Goal: Transaction & Acquisition: Purchase product/service

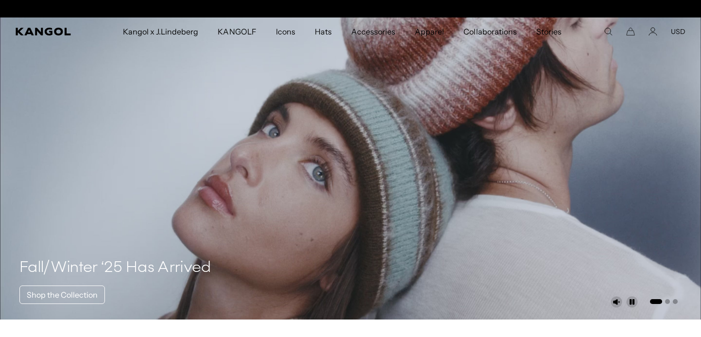
scroll to position [0, 200]
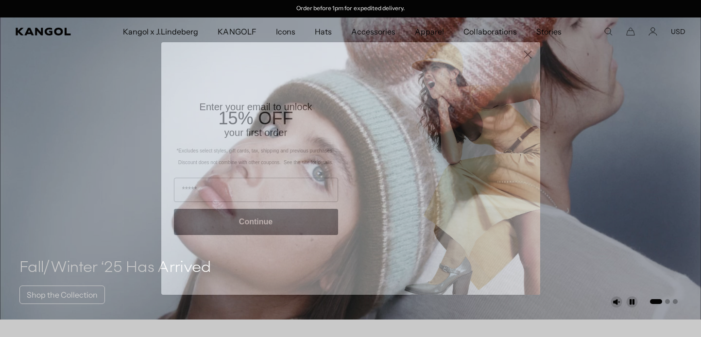
click at [528, 56] on circle "Close dialog" at bounding box center [528, 55] width 16 height 16
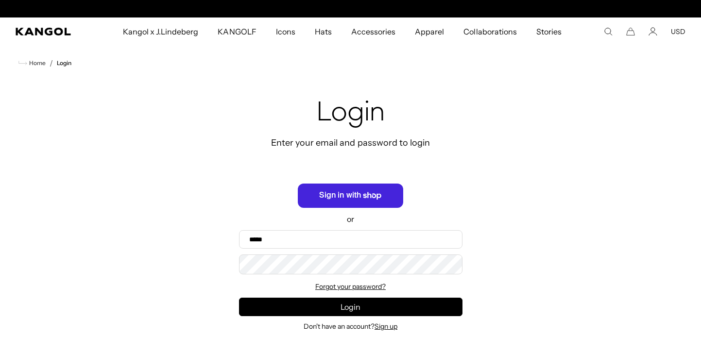
scroll to position [0, 200]
click at [375, 194] on icon "button" at bounding box center [373, 195] width 18 height 7
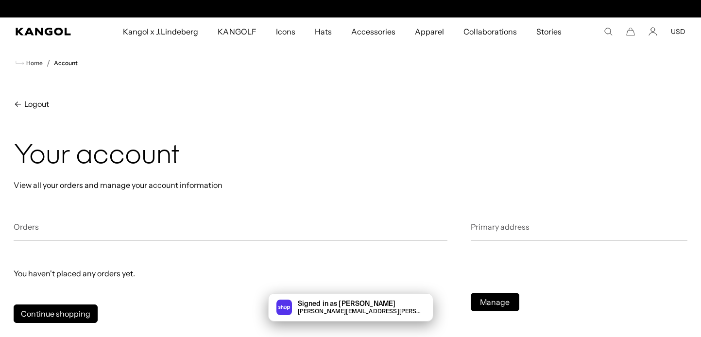
scroll to position [0, 200]
click at [653, 33] on icon "Account" at bounding box center [653, 34] width 8 height 3
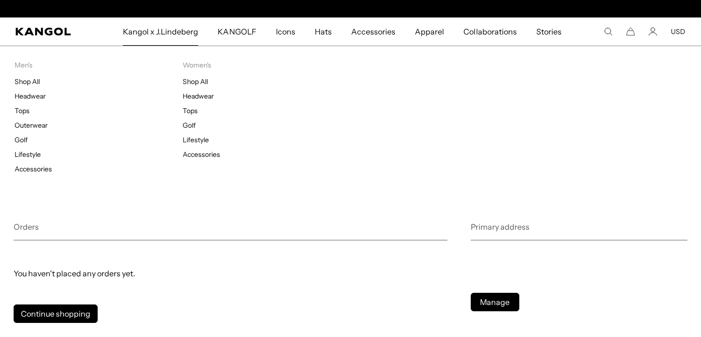
scroll to position [0, 200]
click at [189, 30] on span "Kangol x J.Lindeberg" at bounding box center [161, 31] width 76 height 28
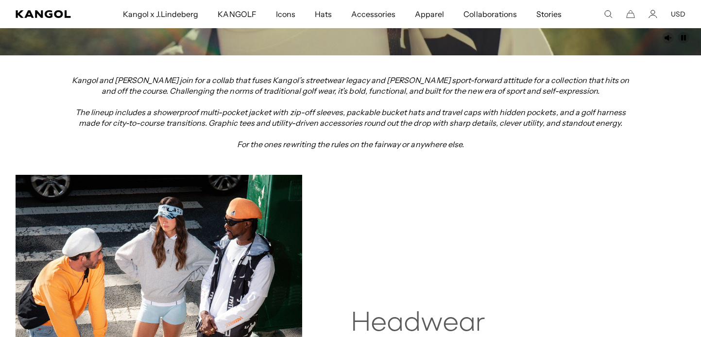
scroll to position [323, 0]
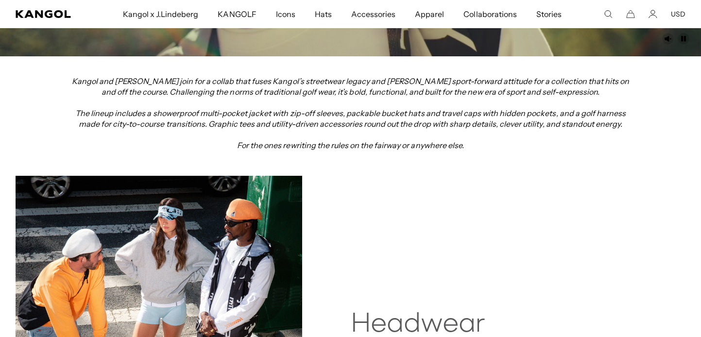
click at [131, 249] on img at bounding box center [159, 319] width 287 height 286
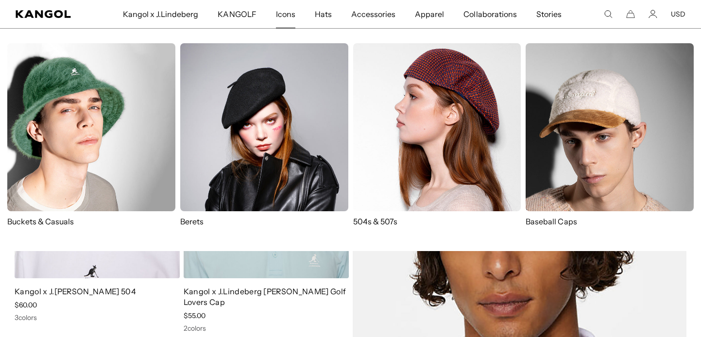
scroll to position [0, 200]
click at [449, 139] on img at bounding box center [437, 127] width 168 height 168
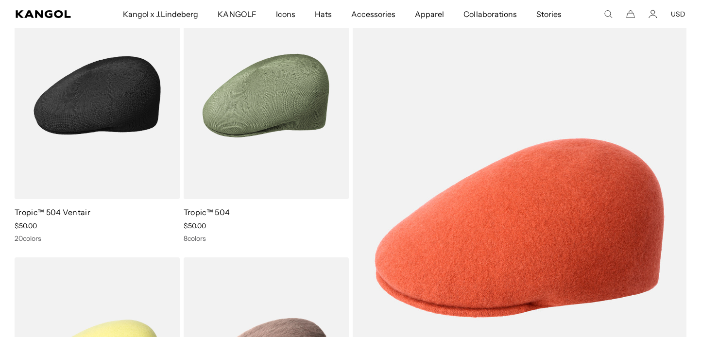
scroll to position [114, 0]
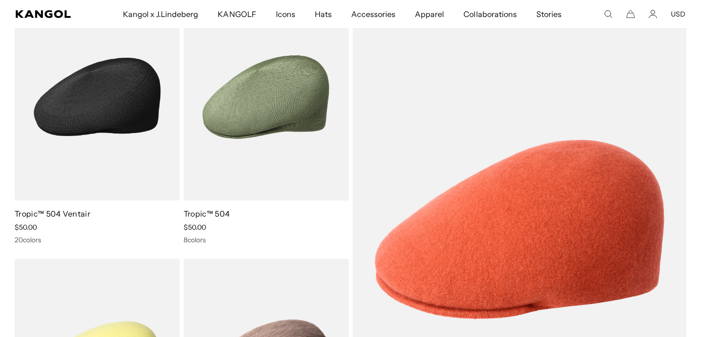
click at [116, 125] on img at bounding box center [97, 97] width 165 height 208
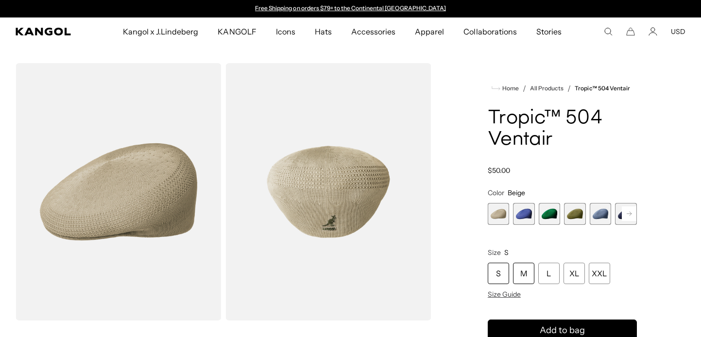
click at [523, 275] on div "M" at bounding box center [523, 273] width 21 height 21
click at [498, 211] on span "1 of 22" at bounding box center [499, 214] width 22 height 22
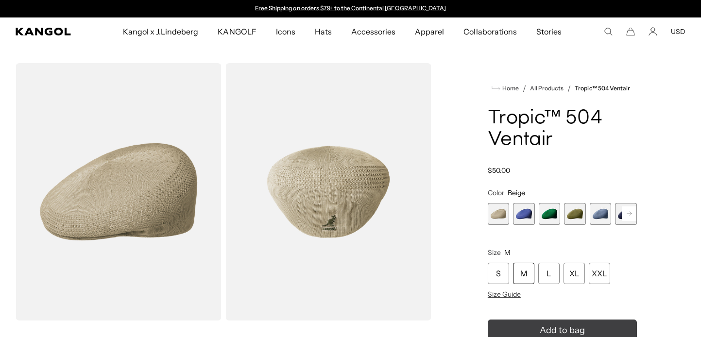
scroll to position [0, 0]
click at [588, 328] on button "Add to bag" at bounding box center [562, 331] width 149 height 22
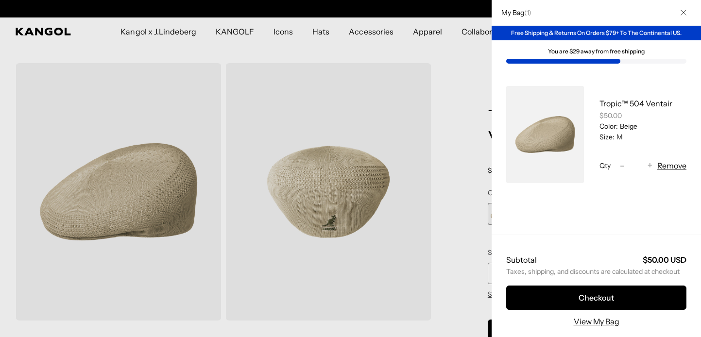
scroll to position [0, 0]
click at [689, 14] on button "Close" at bounding box center [683, 12] width 25 height 25
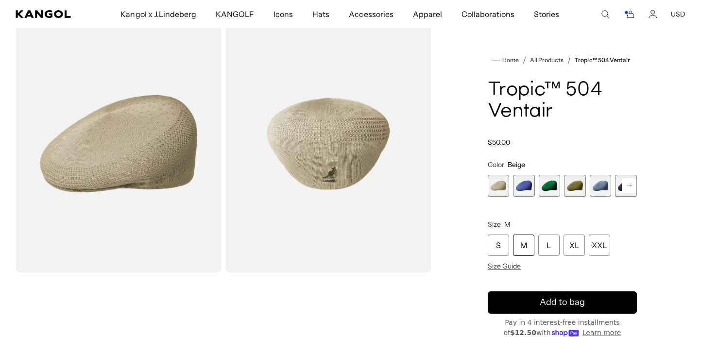
scroll to position [0, 200]
click at [630, 187] on icon at bounding box center [629, 186] width 5 height 4
click at [602, 188] on span "6 of 22" at bounding box center [601, 186] width 22 height 22
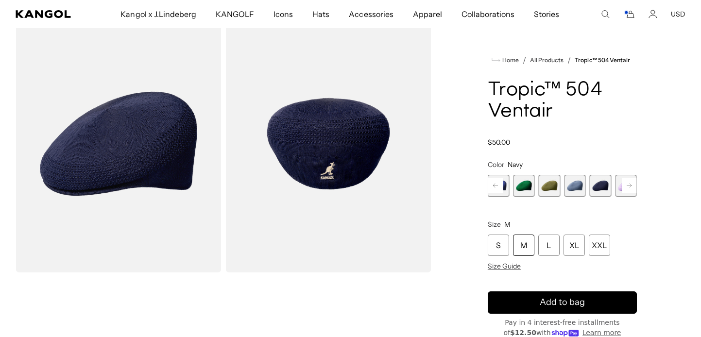
scroll to position [48, 0]
click at [523, 244] on div "M" at bounding box center [523, 245] width 21 height 21
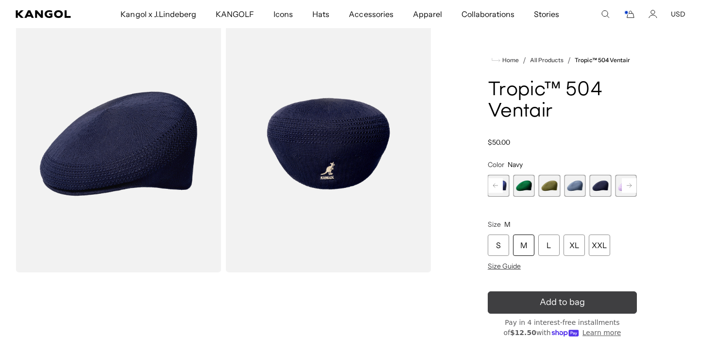
scroll to position [0, 0]
click at [542, 303] on span "Add to bag" at bounding box center [562, 302] width 45 height 13
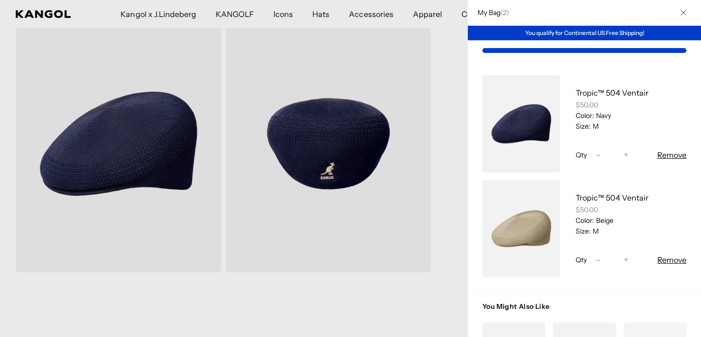
scroll to position [0, 200]
click at [683, 12] on icon "Close" at bounding box center [683, 12] width 5 height 5
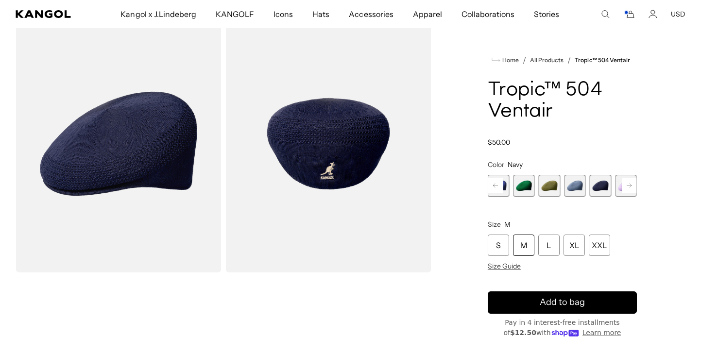
click at [495, 187] on rect at bounding box center [495, 185] width 15 height 15
click at [523, 189] on span "2 of 22" at bounding box center [524, 186] width 22 height 22
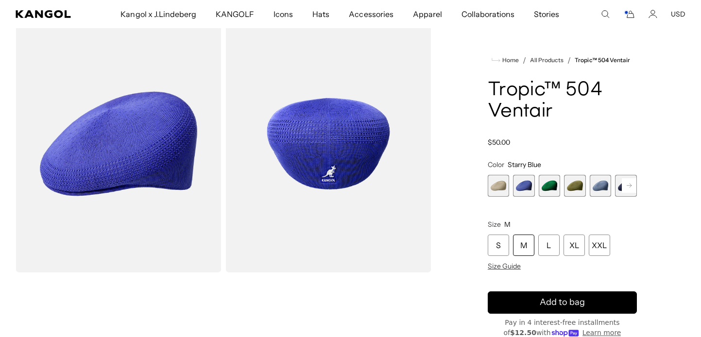
click at [550, 191] on span "3 of 22" at bounding box center [550, 186] width 22 height 22
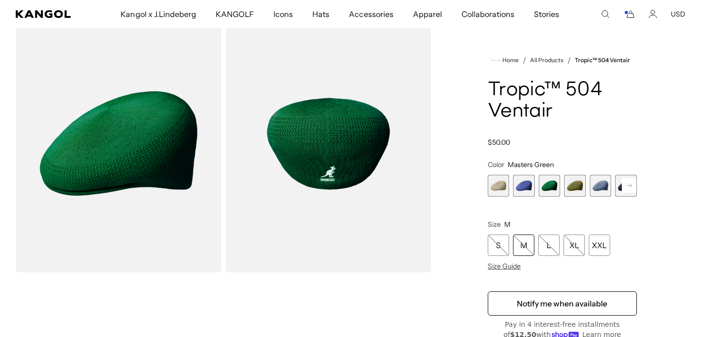
scroll to position [0, 200]
click at [571, 191] on span "4 of 22" at bounding box center [575, 186] width 22 height 22
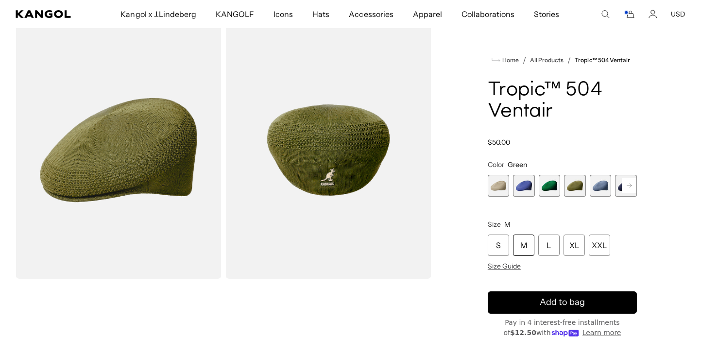
scroll to position [39, 0]
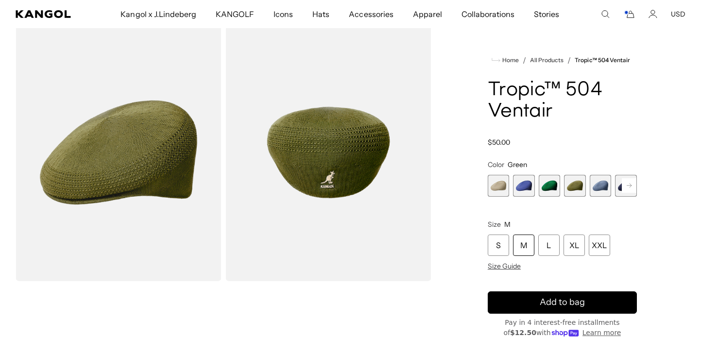
click at [604, 192] on span "5 of 22" at bounding box center [601, 186] width 22 height 22
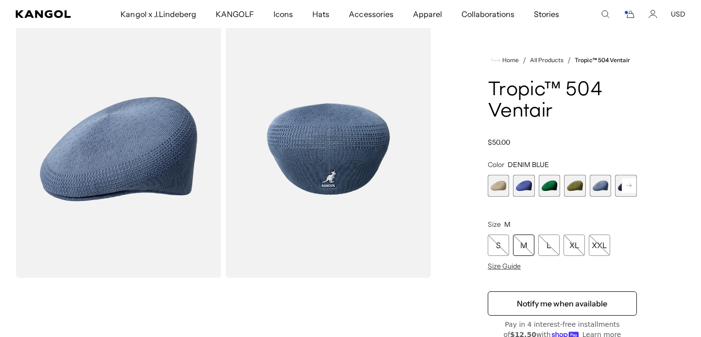
scroll to position [0, 200]
click at [636, 189] on rect at bounding box center [629, 185] width 15 height 15
click at [597, 185] on span "6 of 22" at bounding box center [601, 186] width 22 height 22
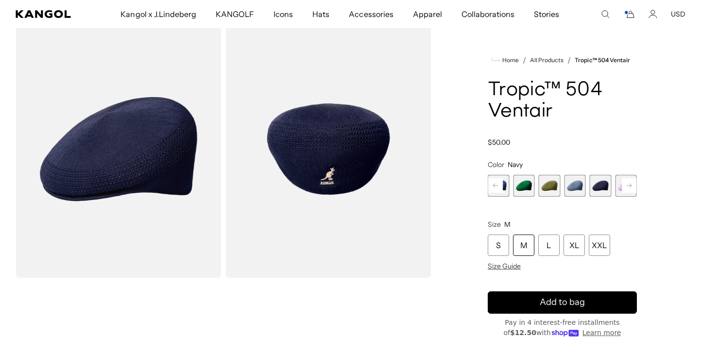
scroll to position [0, 200]
click at [629, 187] on rect at bounding box center [629, 185] width 15 height 15
click at [604, 185] on span "7 of 22" at bounding box center [601, 186] width 22 height 22
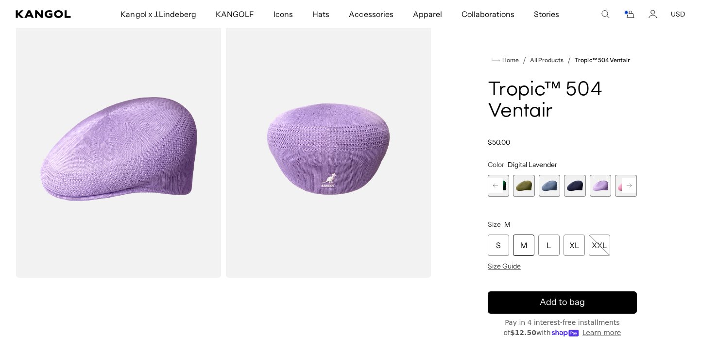
scroll to position [0, 200]
click at [631, 192] on rect at bounding box center [629, 185] width 15 height 15
click at [603, 190] on span "9 of 22" at bounding box center [601, 186] width 22 height 22
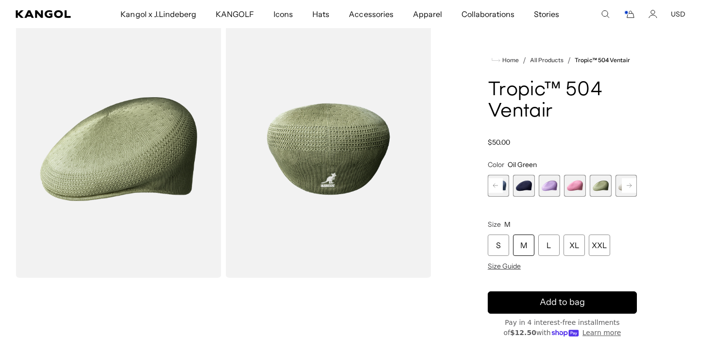
scroll to position [0, 200]
click at [632, 189] on rect at bounding box center [629, 185] width 15 height 15
click at [602, 187] on span "10 of 22" at bounding box center [601, 186] width 22 height 22
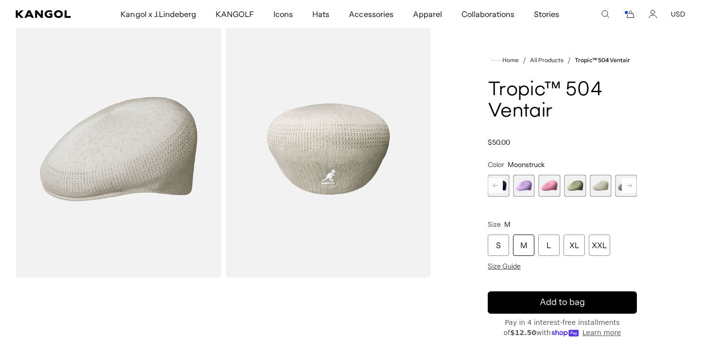
click at [629, 188] on rect at bounding box center [629, 185] width 15 height 15
click at [601, 186] on span "11 of 22" at bounding box center [601, 186] width 22 height 22
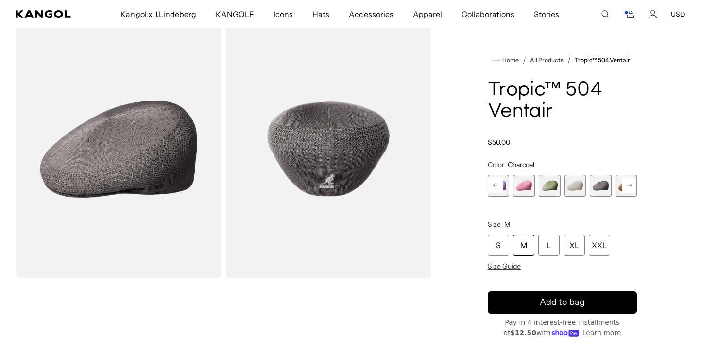
click at [629, 185] on rect at bounding box center [629, 185] width 15 height 15
click at [595, 186] on span "12 of 22" at bounding box center [601, 186] width 22 height 22
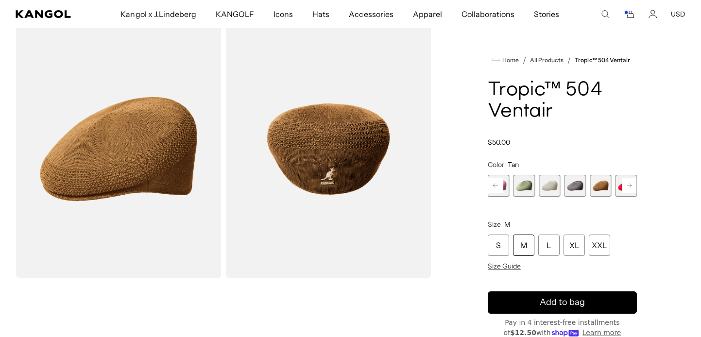
scroll to position [0, 200]
click at [625, 187] on rect at bounding box center [629, 185] width 15 height 15
click at [605, 186] on span "13 of 22" at bounding box center [601, 186] width 22 height 22
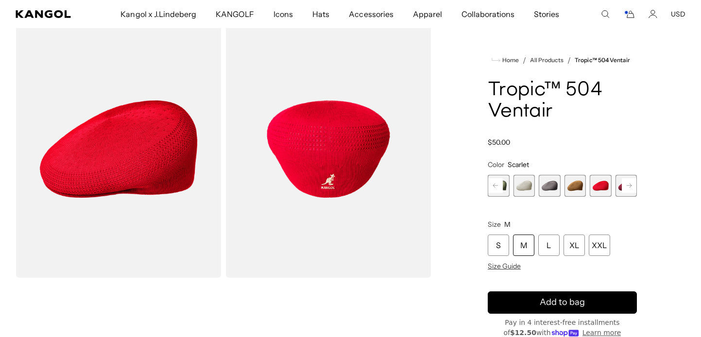
click at [632, 189] on rect at bounding box center [629, 185] width 15 height 15
click at [607, 185] on span "14 of 22" at bounding box center [601, 186] width 22 height 22
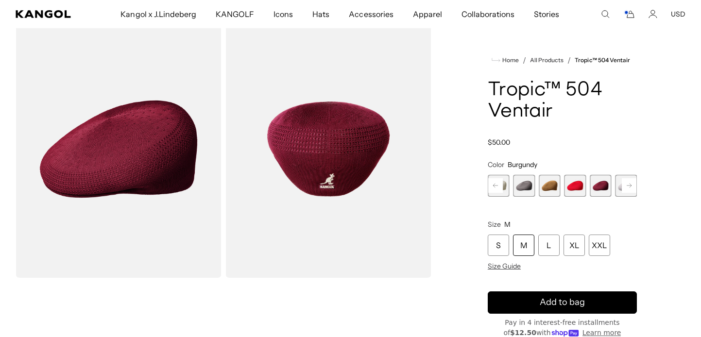
scroll to position [0, 200]
click at [629, 188] on rect at bounding box center [629, 185] width 15 height 15
click at [603, 186] on span "15 of 22" at bounding box center [601, 186] width 22 height 22
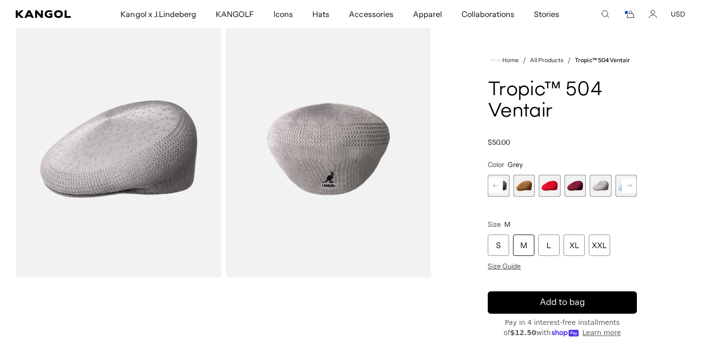
click at [625, 186] on rect at bounding box center [629, 185] width 15 height 15
click at [601, 186] on span "16 of 22" at bounding box center [601, 186] width 22 height 22
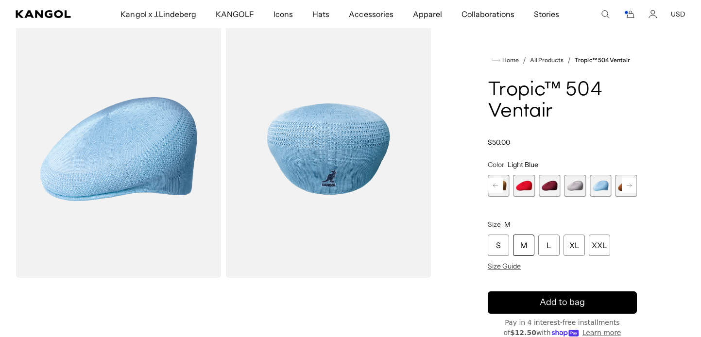
click at [623, 186] on rect at bounding box center [629, 185] width 15 height 15
click at [602, 187] on span "17 of 22" at bounding box center [601, 186] width 22 height 22
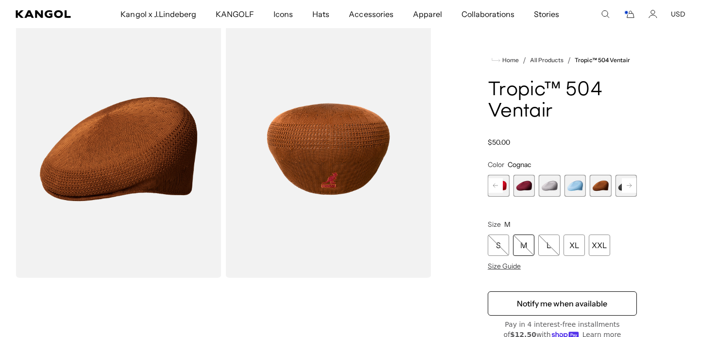
scroll to position [0, 200]
click at [632, 187] on rect at bounding box center [629, 185] width 15 height 15
click at [630, 188] on rect at bounding box center [629, 185] width 15 height 15
click at [575, 186] on span "18 of 22" at bounding box center [575, 186] width 22 height 22
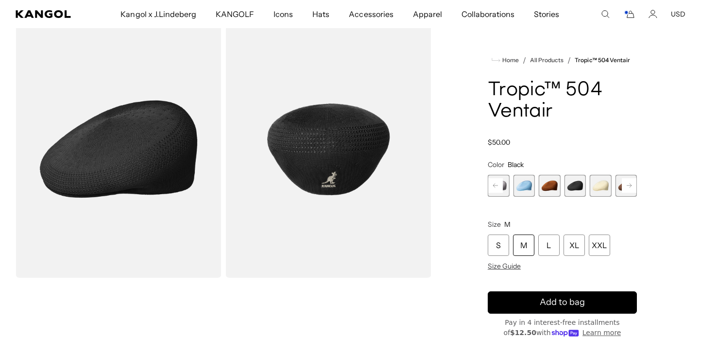
scroll to position [0, 200]
click at [600, 189] on span "19 of 22" at bounding box center [601, 186] width 22 height 22
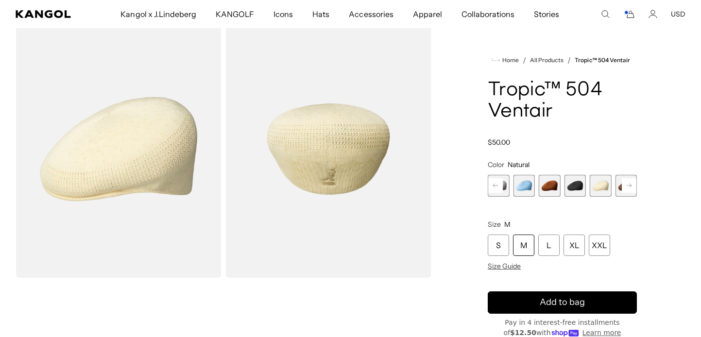
click at [630, 188] on icon at bounding box center [629, 186] width 5 height 4
click at [596, 187] on span "20 of 22" at bounding box center [601, 186] width 22 height 22
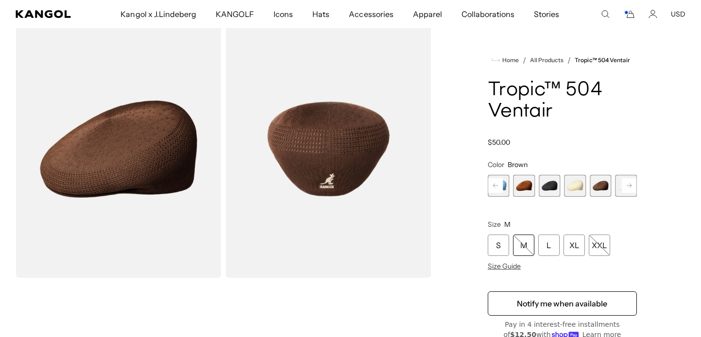
scroll to position [0, 200]
click at [631, 189] on rect at bounding box center [629, 185] width 15 height 15
click at [603, 190] on span "21 of 22" at bounding box center [601, 186] width 22 height 22
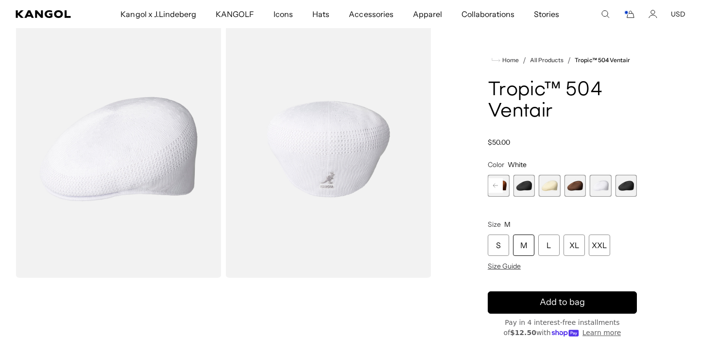
scroll to position [0, 200]
click at [523, 243] on div "M" at bounding box center [523, 245] width 21 height 21
click at [526, 249] on div "M" at bounding box center [523, 245] width 21 height 21
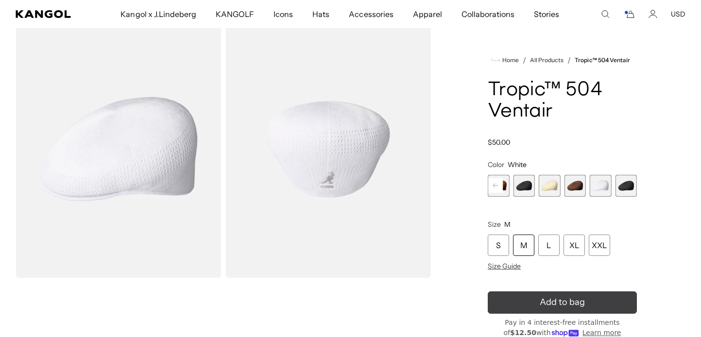
scroll to position [42, 0]
click at [563, 304] on icon "submit" at bounding box center [562, 302] width 17 height 17
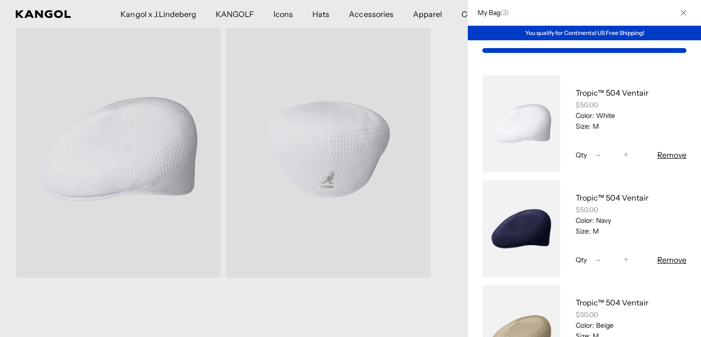
scroll to position [0, 0]
click at [449, 247] on div at bounding box center [350, 168] width 701 height 337
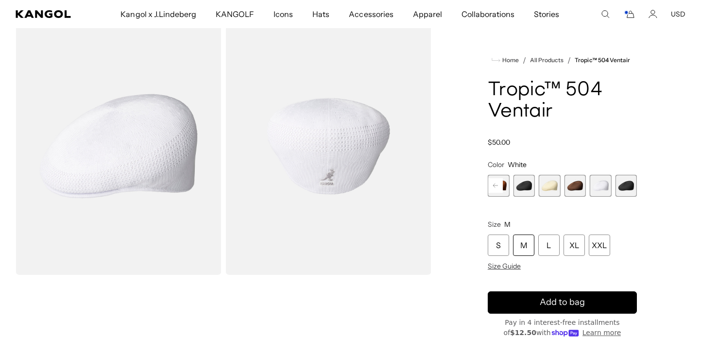
scroll to position [0, 200]
click at [627, 187] on span "22 of 22" at bounding box center [626, 186] width 22 height 22
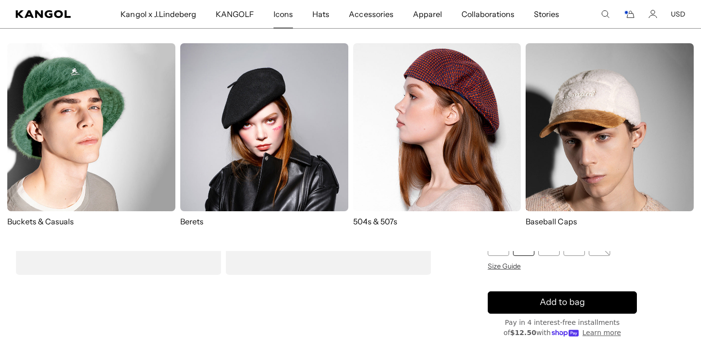
click at [395, 114] on img at bounding box center [437, 127] width 168 height 168
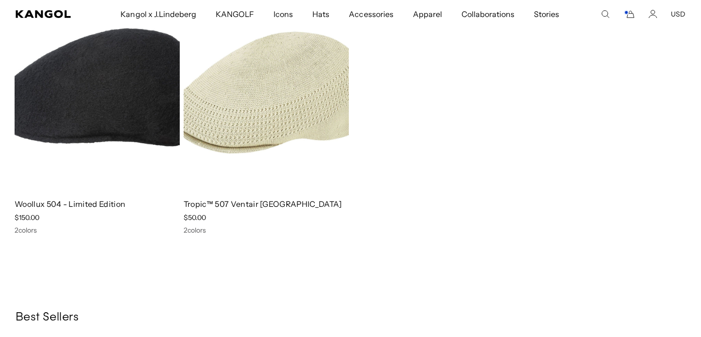
scroll to position [0, 200]
click at [246, 107] on img at bounding box center [266, 87] width 165 height 208
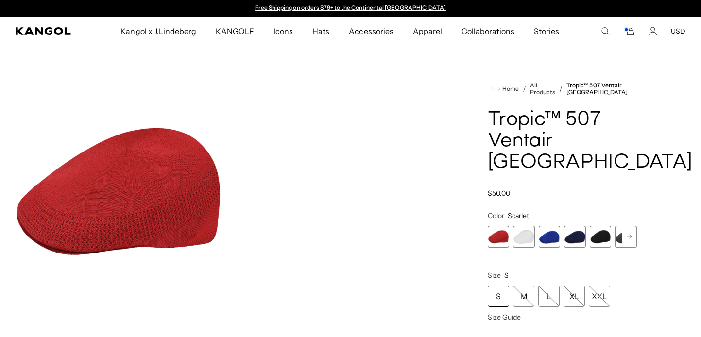
scroll to position [0, 0]
click at [532, 226] on span "2 of 7" at bounding box center [524, 237] width 22 height 22
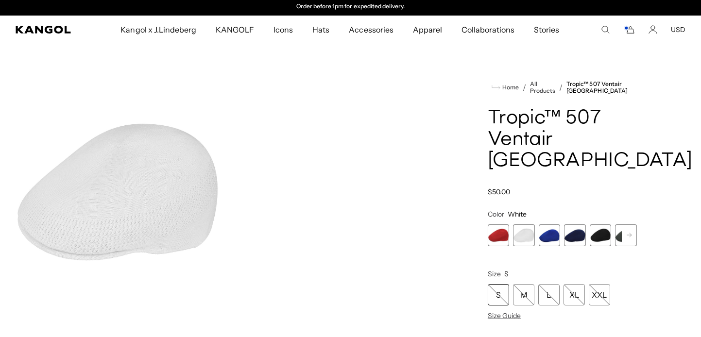
click at [557, 225] on span "3 of 7" at bounding box center [550, 236] width 22 height 22
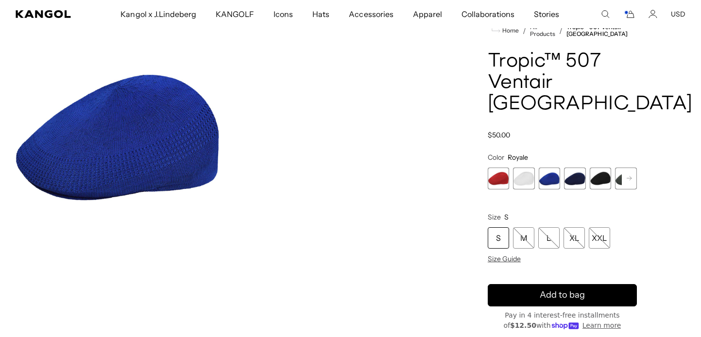
click at [576, 168] on span "4 of 7" at bounding box center [575, 179] width 22 height 22
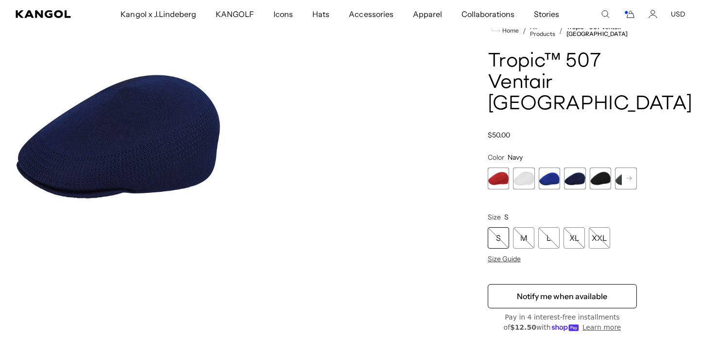
click at [142, 126] on img "Gallery Viewer" at bounding box center [119, 133] width 206 height 258
